Goal: Task Accomplishment & Management: Manage account settings

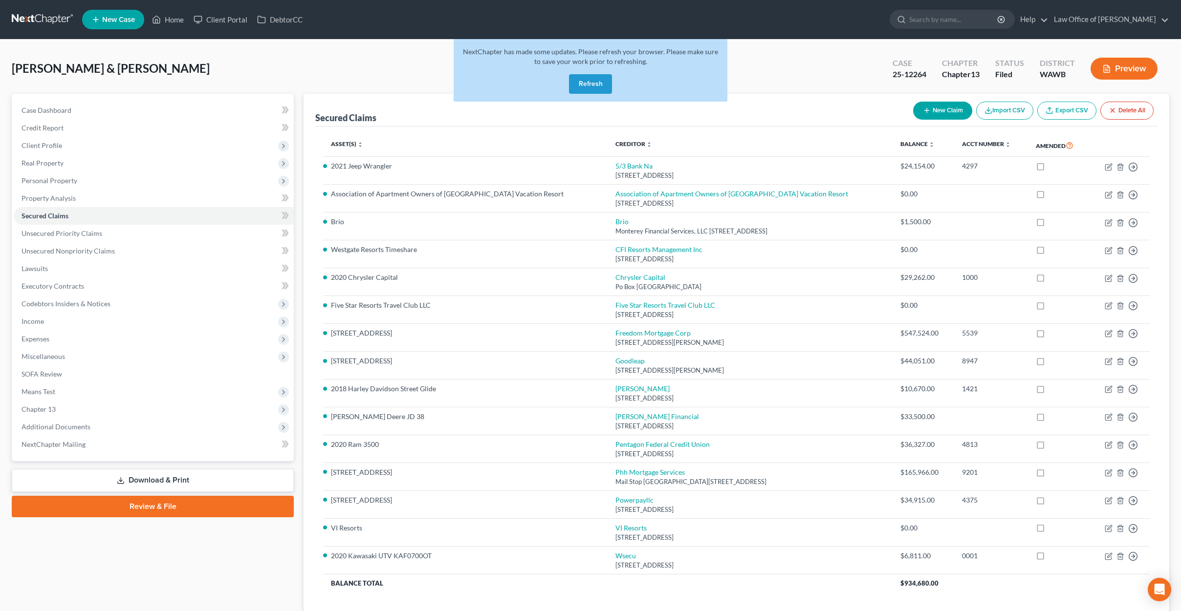
click at [595, 85] on button "Refresh" at bounding box center [590, 84] width 43 height 20
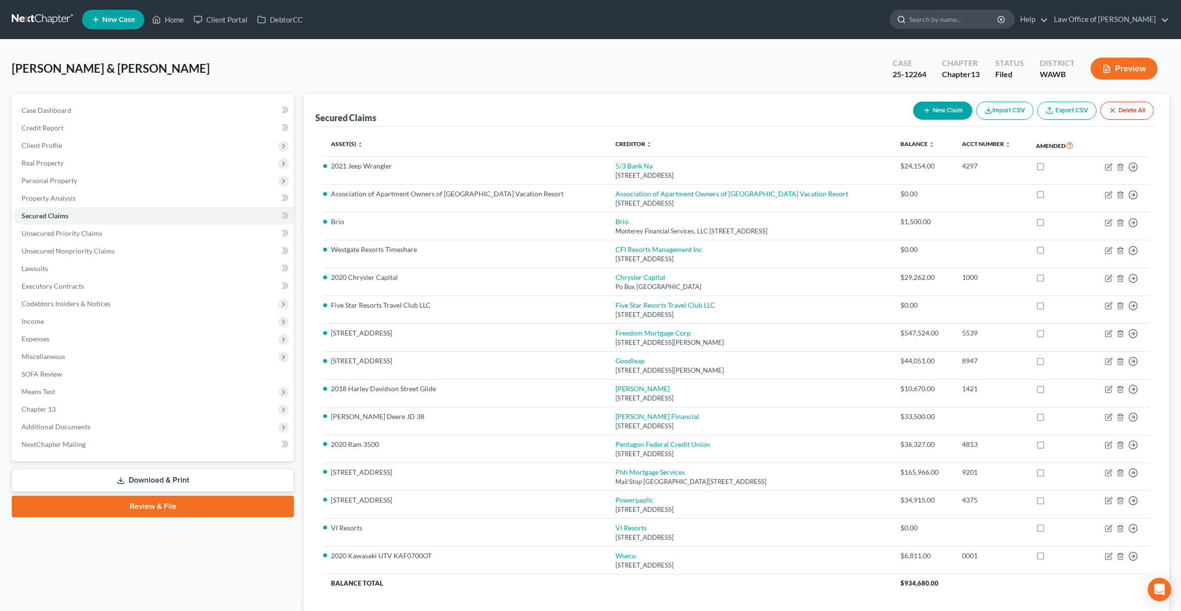
click at [957, 25] on input "search" at bounding box center [953, 19] width 89 height 18
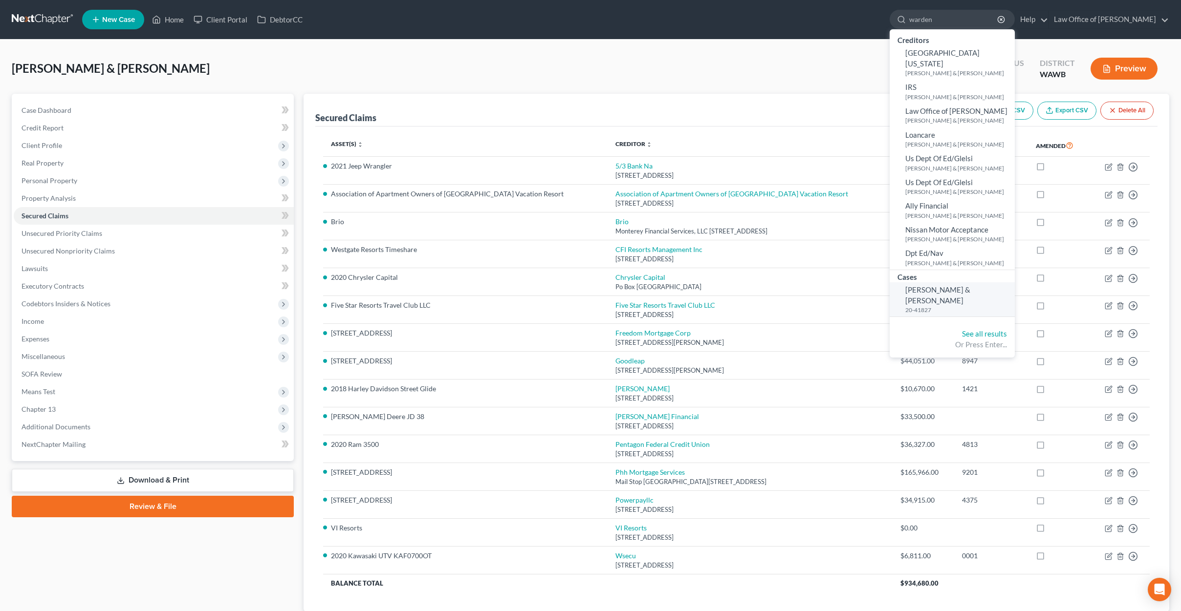
type input "warden"
click at [949, 306] on small "20-41827" at bounding box center [958, 310] width 107 height 8
select select "6"
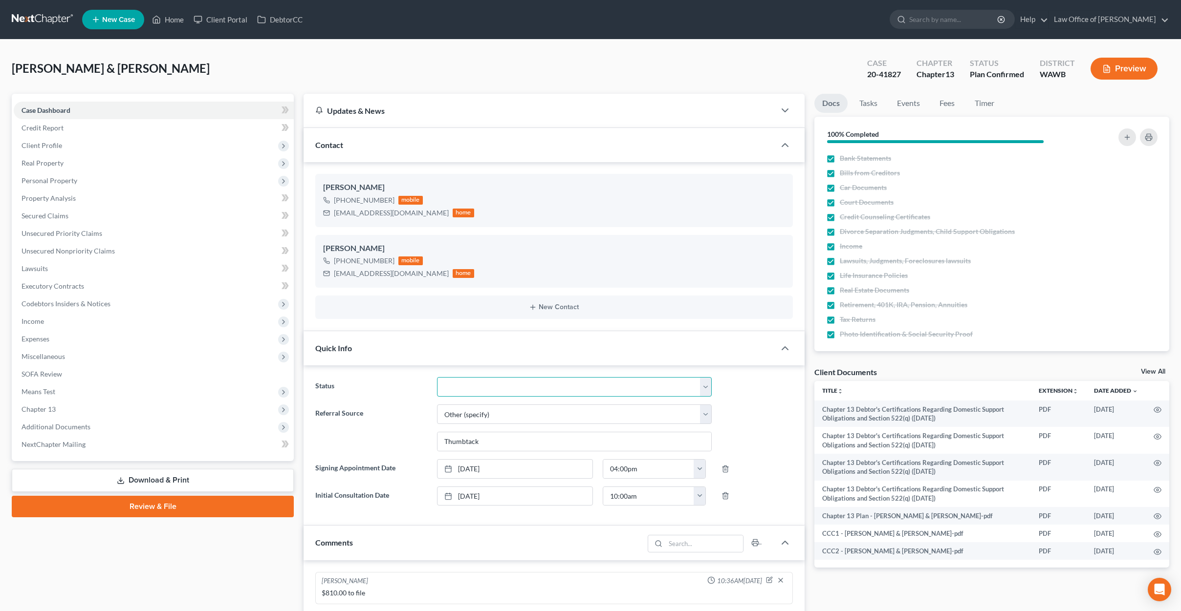
click at [546, 381] on select "Completed Discharged Dismissed Filed In Progress Lead Lost Lead Plan Confirmed …" at bounding box center [574, 387] width 274 height 20
select select "1"
click at [437, 377] on select "Completed Discharged Dismissed Filed In Progress Lead Lost Lead Plan Confirmed …" at bounding box center [574, 387] width 274 height 20
click at [863, 96] on link "Tasks" at bounding box center [868, 103] width 34 height 19
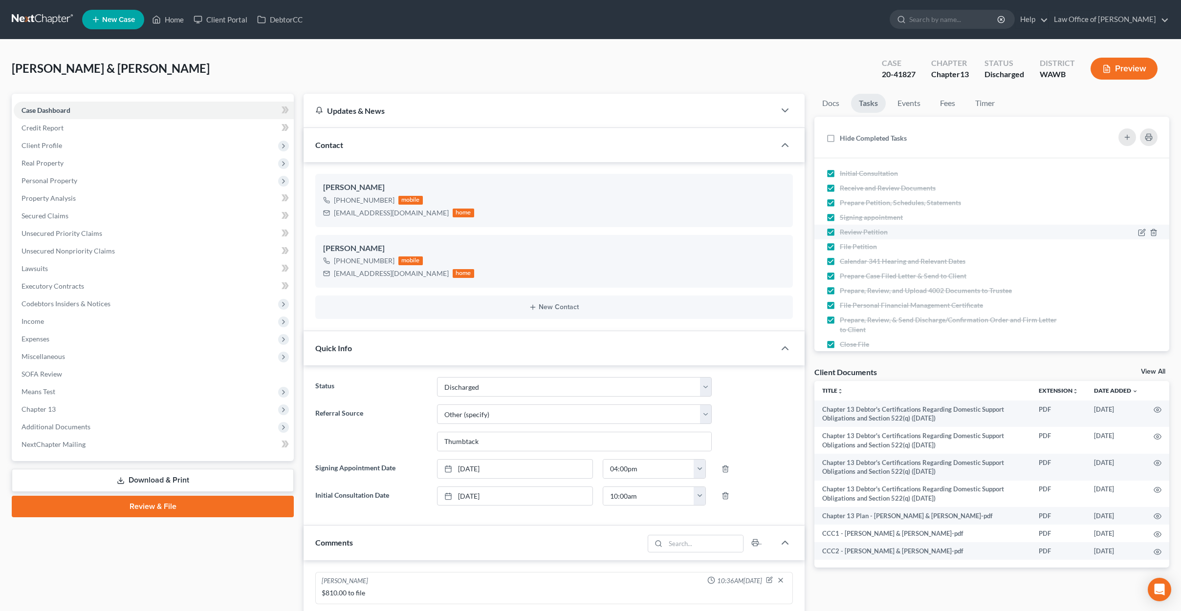
scroll to position [16, 0]
click at [956, 21] on input "search" at bounding box center [953, 19] width 89 height 18
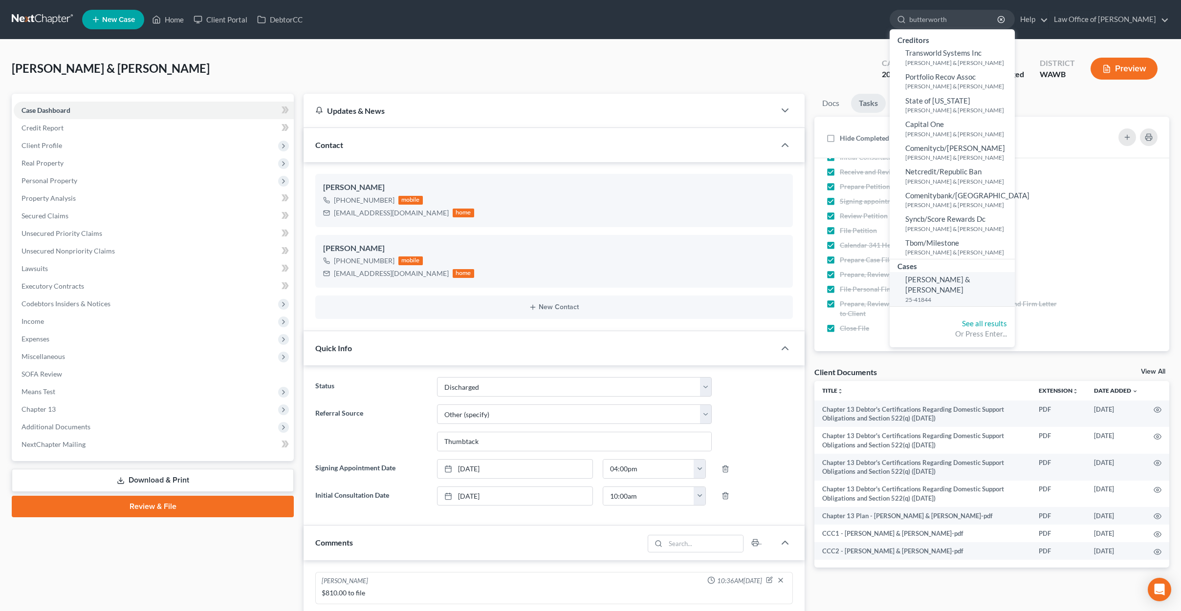
type input "butterworth"
click at [960, 296] on small "25-41844" at bounding box center [958, 300] width 107 height 8
select select "6"
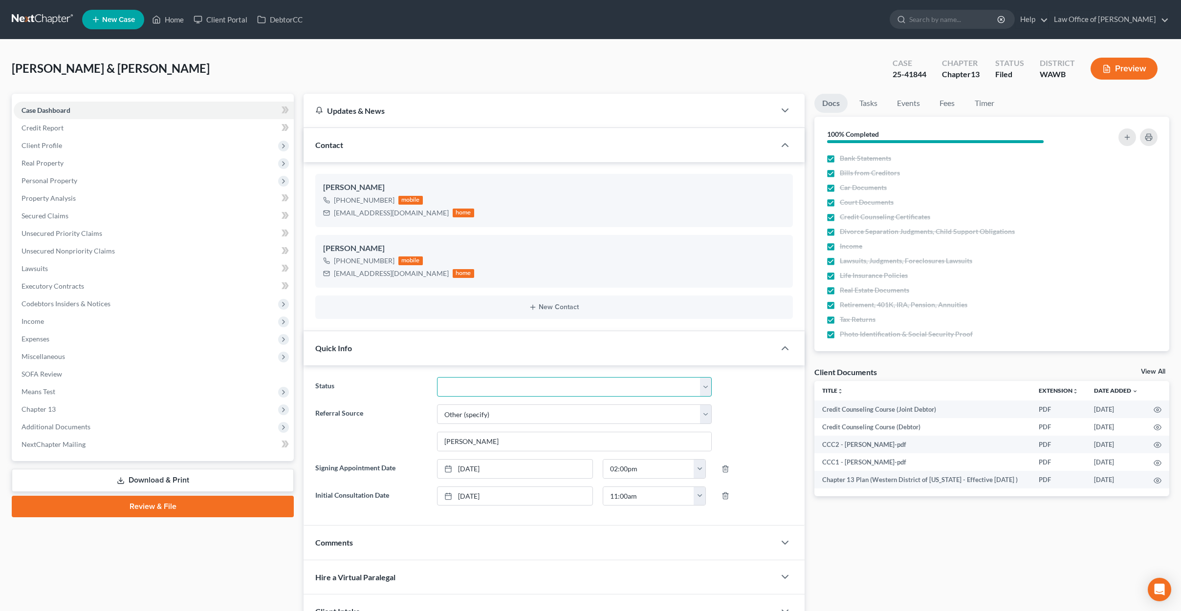
click at [504, 383] on select "Completed Discharged Dismissed Filed In Progress Lead Lost Lead Plan Confirmed …" at bounding box center [574, 387] width 274 height 20
select select "7"
click at [437, 377] on select "Completed Discharged Dismissed Filed In Progress Lead Lost Lead Plan Confirmed …" at bounding box center [574, 387] width 274 height 20
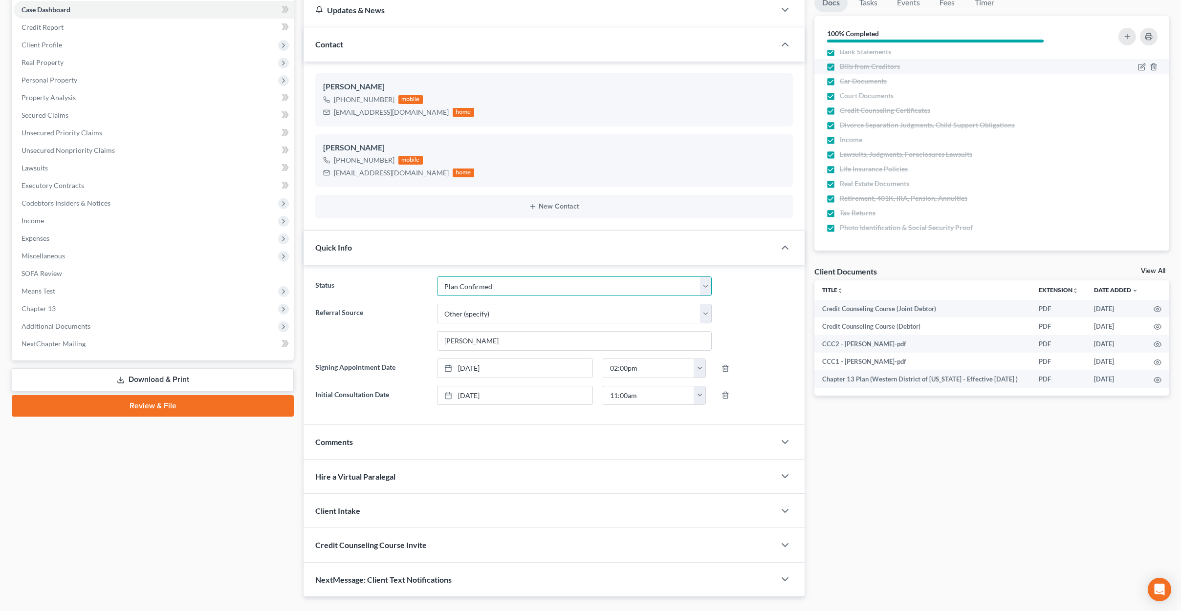
scroll to position [104, 0]
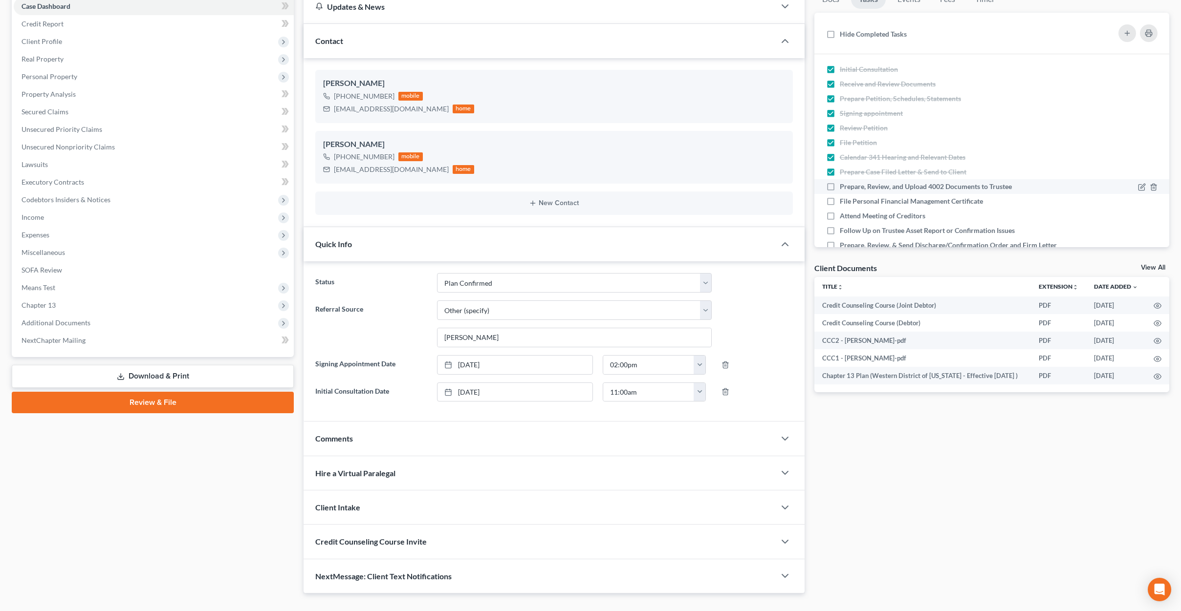
click at [840, 189] on label "Prepare, Review, and Upload 4002 Documents to Trustee" at bounding box center [930, 187] width 180 height 10
click at [843, 188] on input "Prepare, Review, and Upload 4002 Documents to Trustee" at bounding box center [846, 185] width 6 height 6
checkbox input "true"
click at [840, 199] on label "File Personal Financial Management Certificate" at bounding box center [915, 201] width 151 height 10
click at [843, 199] on input "File Personal Financial Management Certificate" at bounding box center [846, 199] width 6 height 6
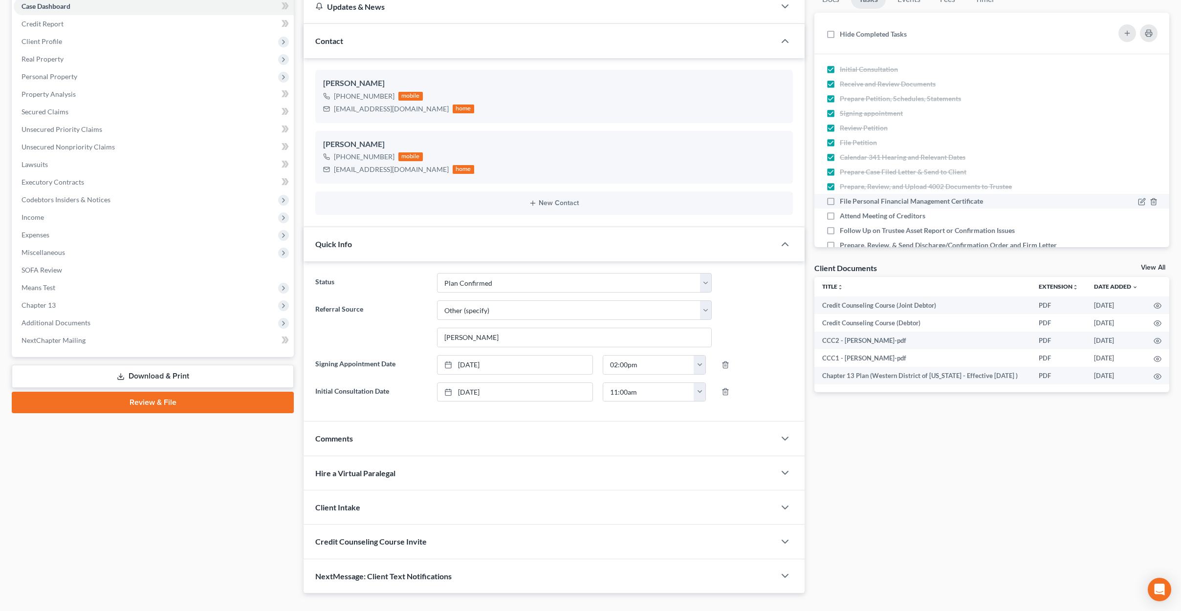
checkbox input "true"
click at [840, 211] on label "Attend Meeting of Creditors" at bounding box center [886, 216] width 93 height 10
click at [843, 211] on input "Attend Meeting of Creditors" at bounding box center [846, 214] width 6 height 6
checkbox input "true"
click at [840, 228] on label "Follow Up on Trustee Asset Report or Confirmation Issues" at bounding box center [931, 231] width 183 height 10
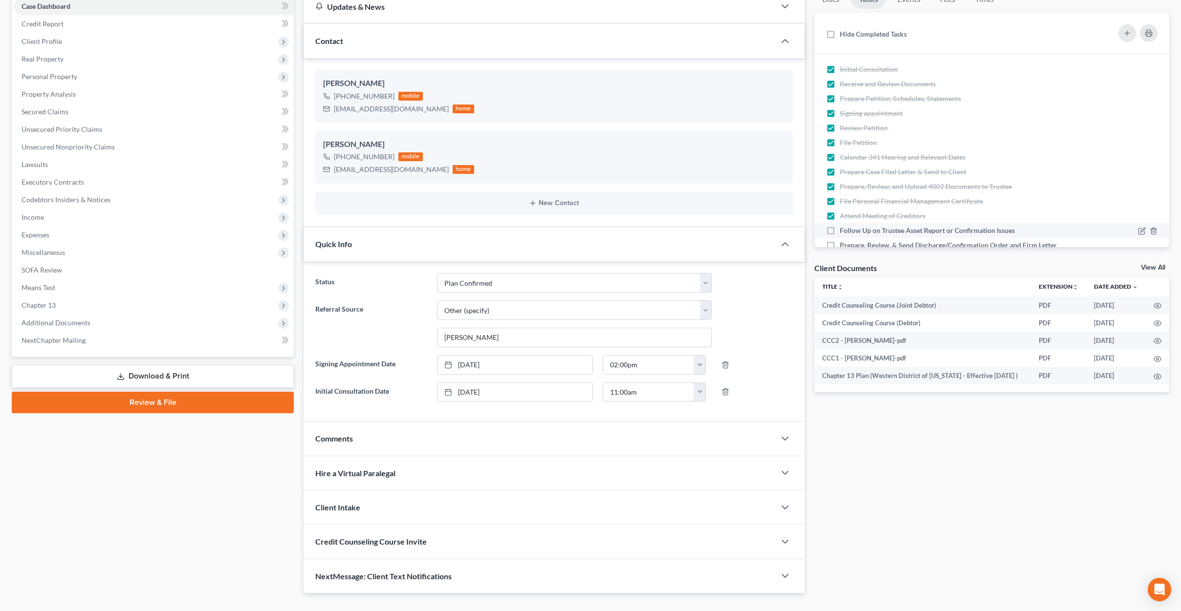
click at [843, 228] on input "Follow Up on Trustee Asset Report or Confirmation Issues" at bounding box center [846, 229] width 6 height 6
checkbox input "true"
click at [840, 242] on label "Prepare, Review, & Send Discharge/Confirmation Order and Firm Letter to Client" at bounding box center [950, 250] width 221 height 20
click at [843, 242] on input "Prepare, Review, & Send Discharge/Confirmation Order and Firm Letter to Client" at bounding box center [846, 243] width 6 height 6
checkbox input "true"
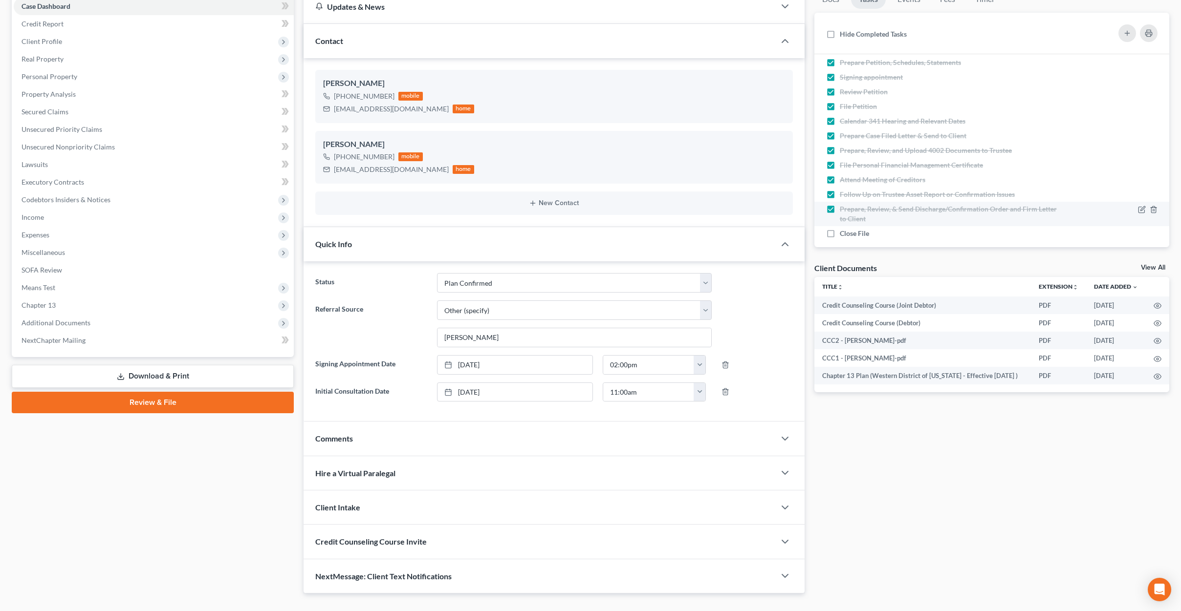
scroll to position [45, 0]
click at [840, 224] on label "Close File" at bounding box center [858, 224] width 37 height 10
click at [843, 224] on input "Close File" at bounding box center [846, 222] width 6 height 6
checkbox input "true"
click at [151, 323] on span "Additional Documents" at bounding box center [154, 323] width 280 height 18
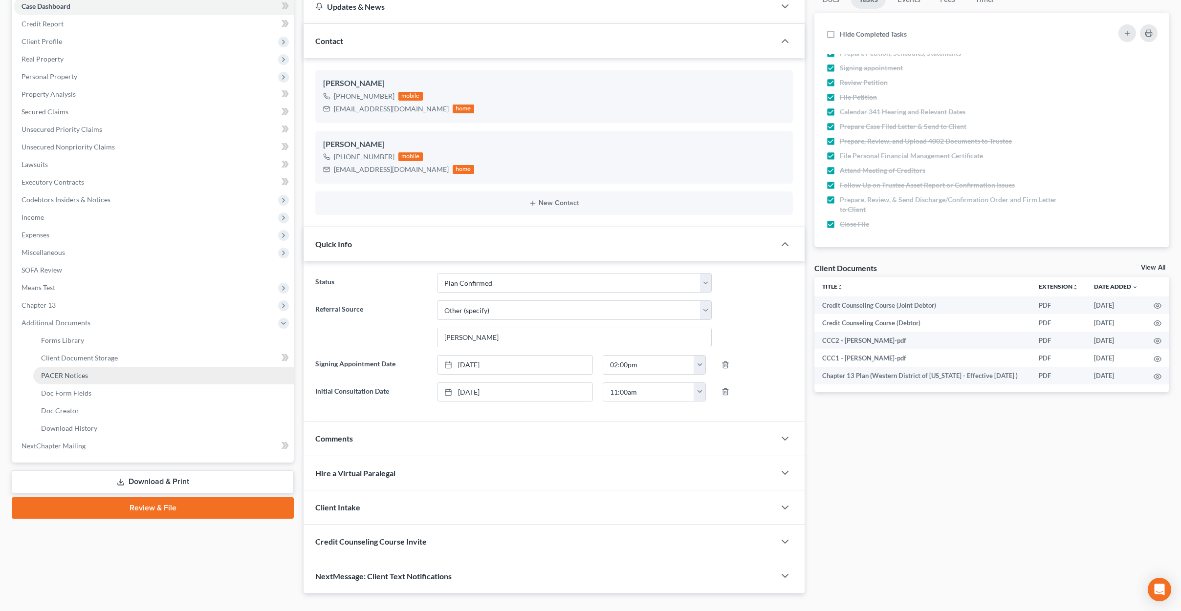
click at [121, 379] on link "PACER Notices" at bounding box center [163, 376] width 260 height 18
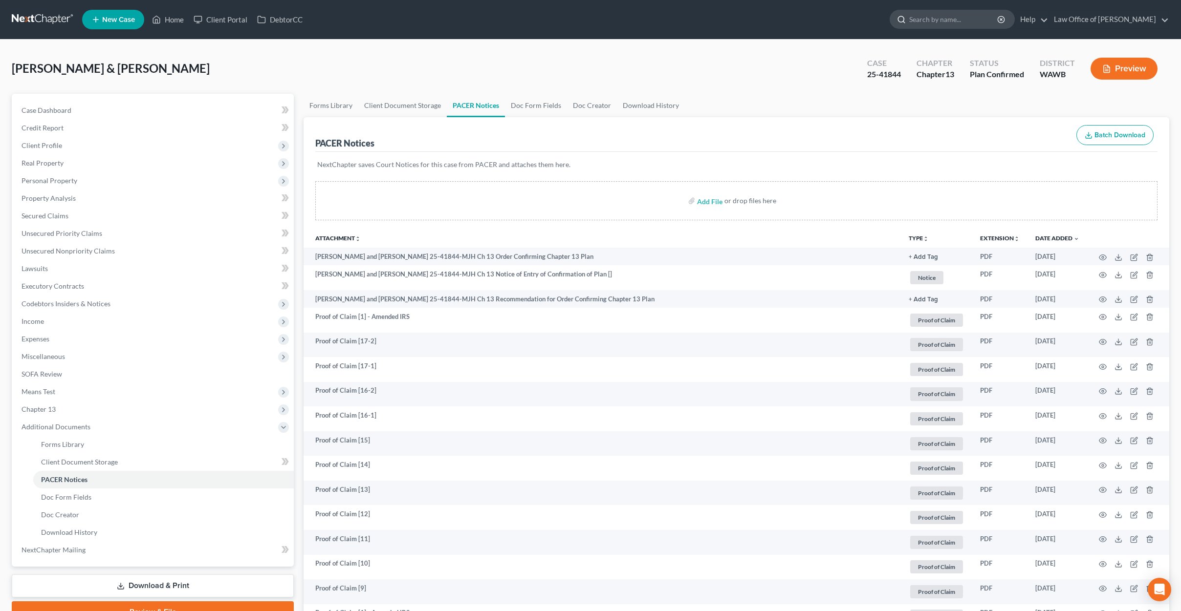
click at [959, 20] on input "search" at bounding box center [953, 19] width 89 height 18
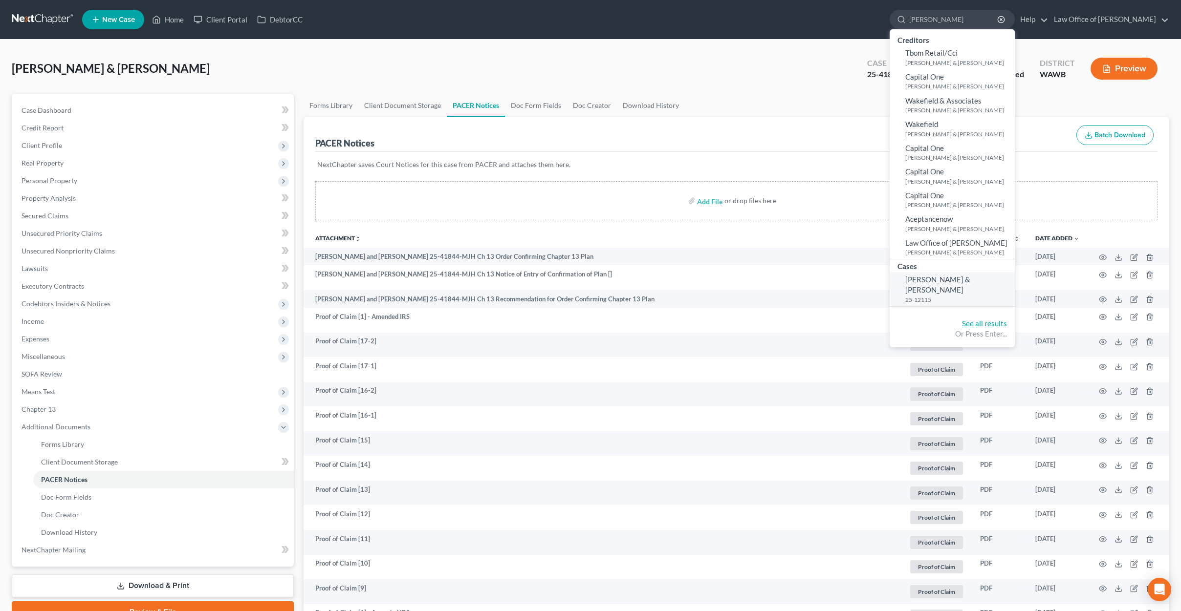
type input "[PERSON_NAME]"
click at [952, 280] on span "[PERSON_NAME] & [PERSON_NAME]" at bounding box center [937, 284] width 65 height 19
select select "6"
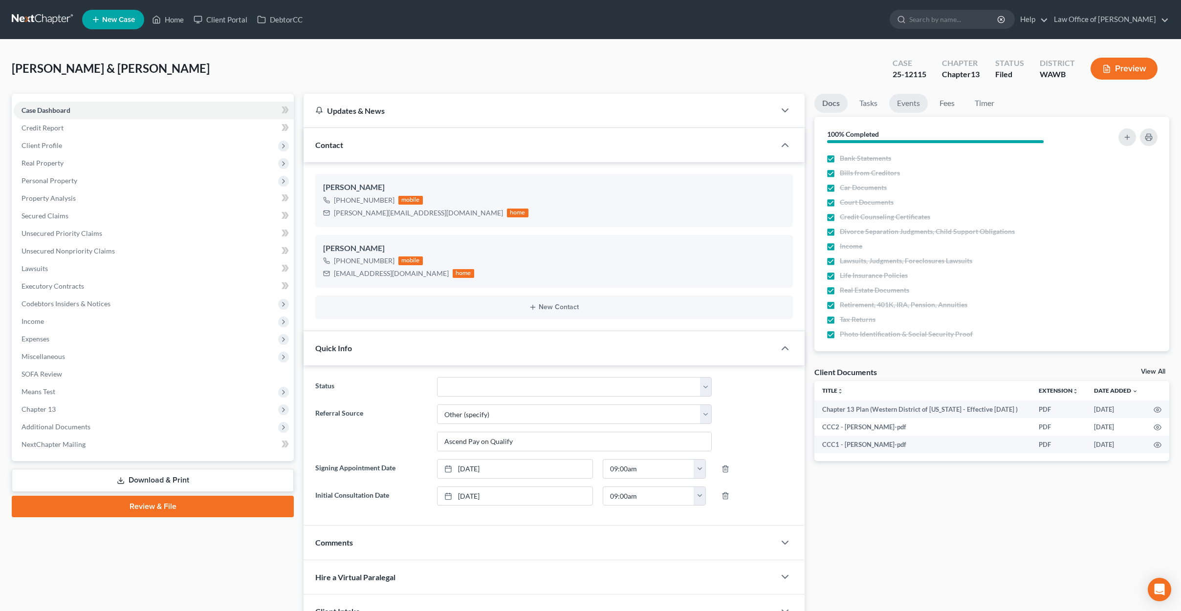
click at [910, 104] on link "Events" at bounding box center [908, 103] width 39 height 19
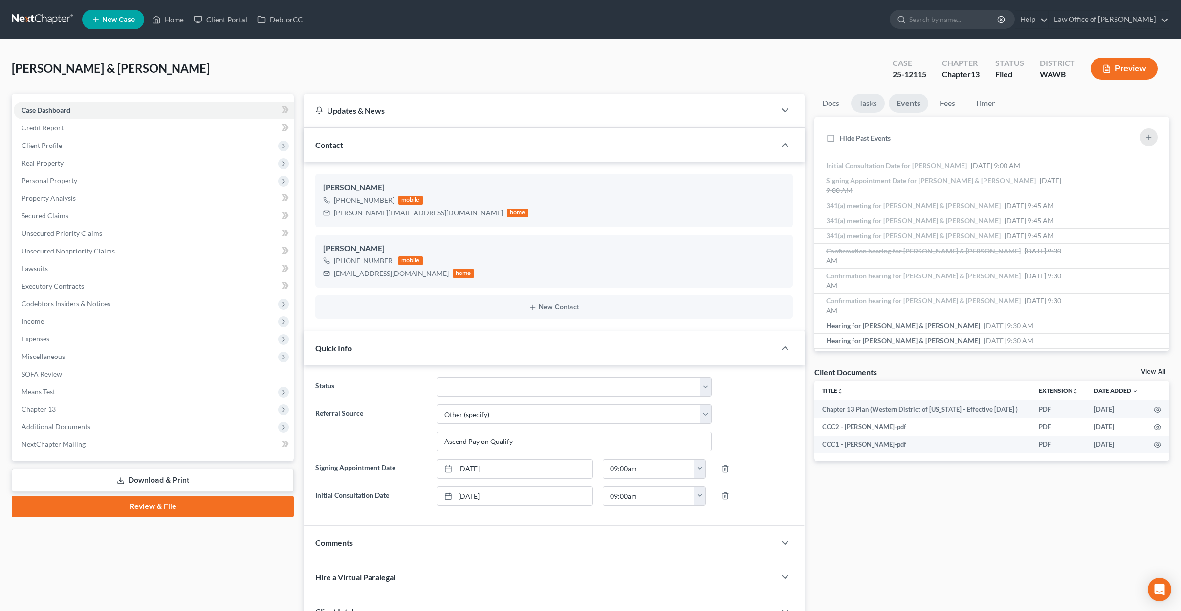
click at [871, 104] on link "Tasks" at bounding box center [868, 103] width 34 height 19
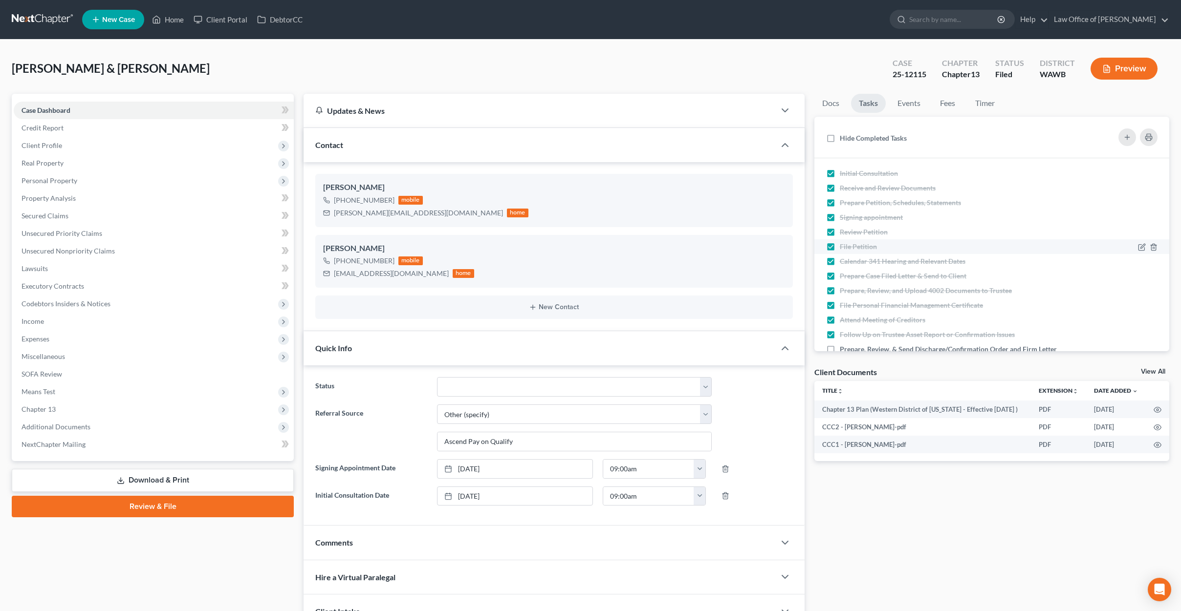
scroll to position [45, 0]
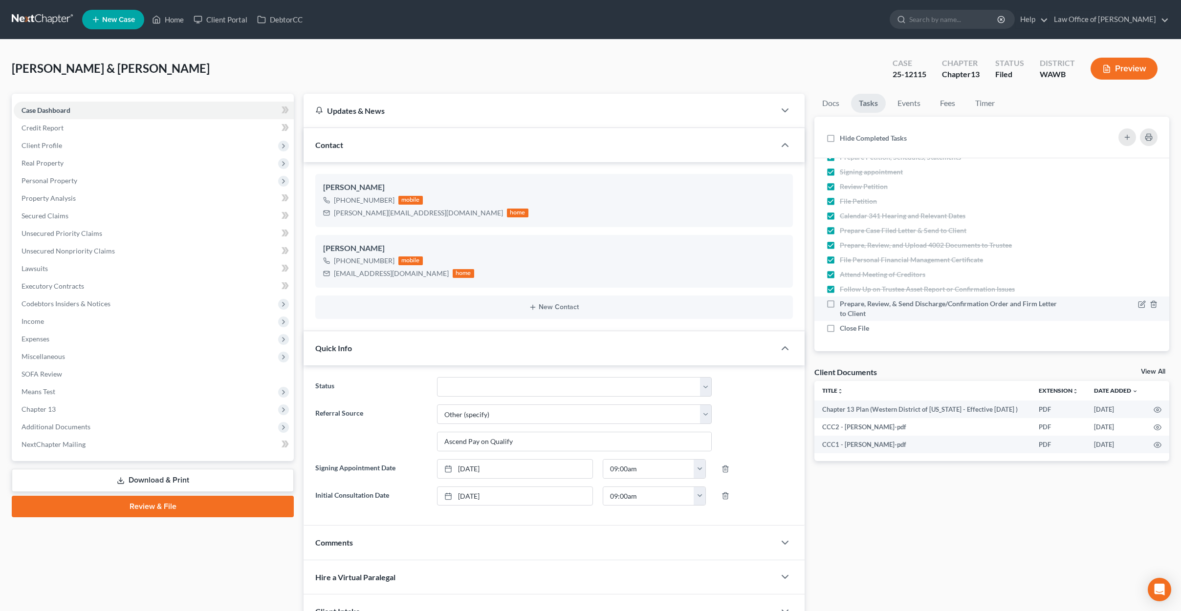
click at [840, 304] on label "Prepare, Review, & Send Discharge/Confirmation Order and Firm Letter to Client" at bounding box center [950, 309] width 221 height 20
click at [843, 304] on input "Prepare, Review, & Send Discharge/Confirmation Order and Firm Letter to Client" at bounding box center [846, 302] width 6 height 6
checkbox input "true"
click at [840, 328] on label "Close File" at bounding box center [858, 329] width 37 height 10
click at [843, 328] on input "Close File" at bounding box center [846, 327] width 6 height 6
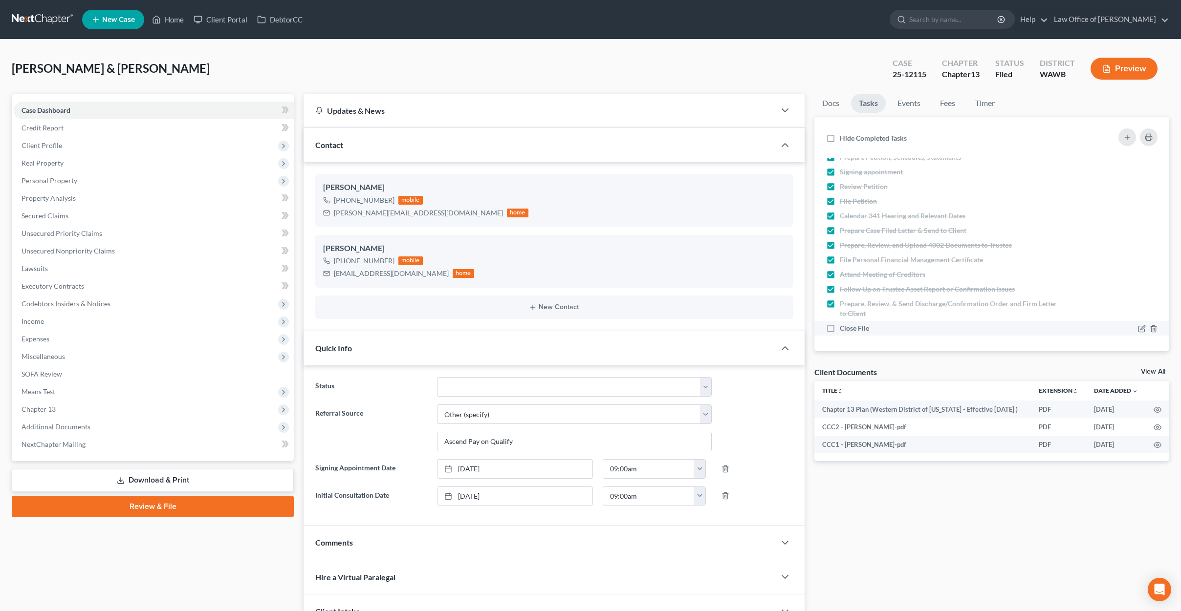
checkbox input "true"
click at [668, 385] on select "Completed Discharged Dismissed Filed In Progress Lead Lost Lead Plan Confirmed …" at bounding box center [574, 387] width 274 height 20
select select "7"
click at [437, 377] on select "Completed Discharged Dismissed Filed In Progress Lead Lost Lead Plan Confirmed …" at bounding box center [574, 387] width 274 height 20
